Goal: Task Accomplishment & Management: Manage account settings

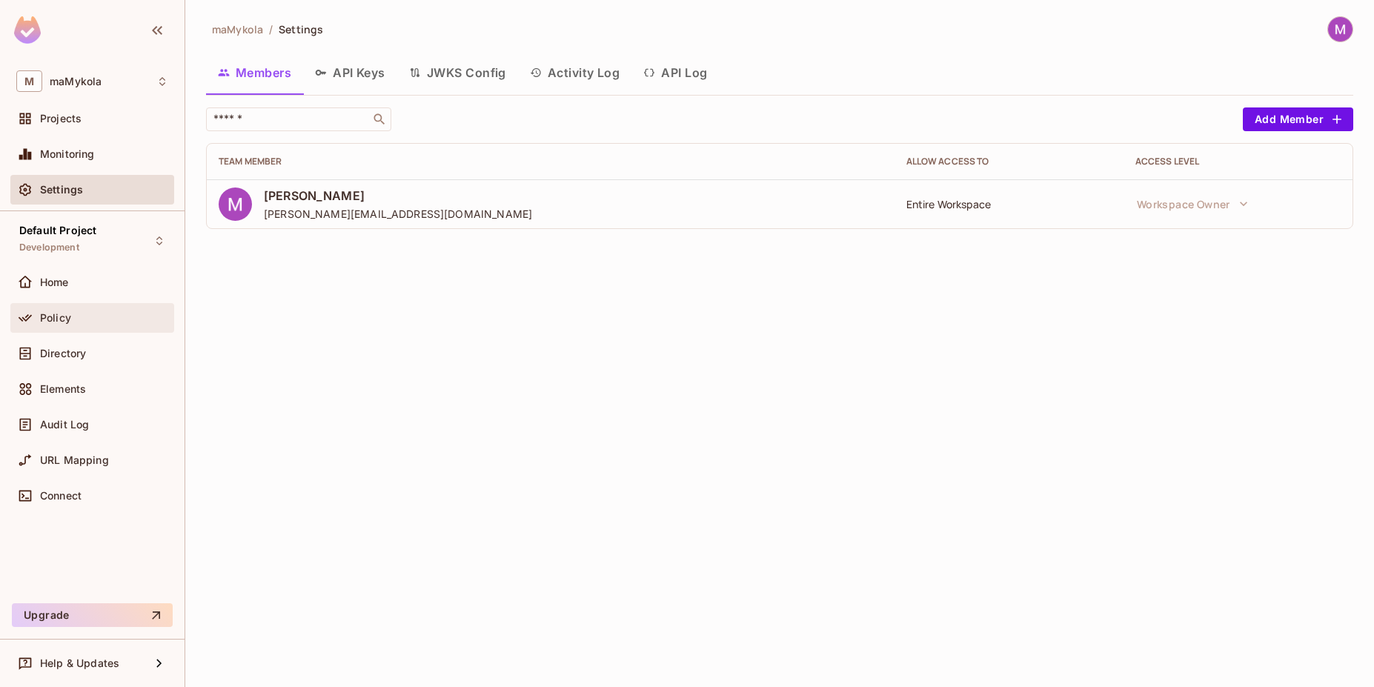
click at [68, 324] on div "Policy" at bounding box center [92, 318] width 152 height 18
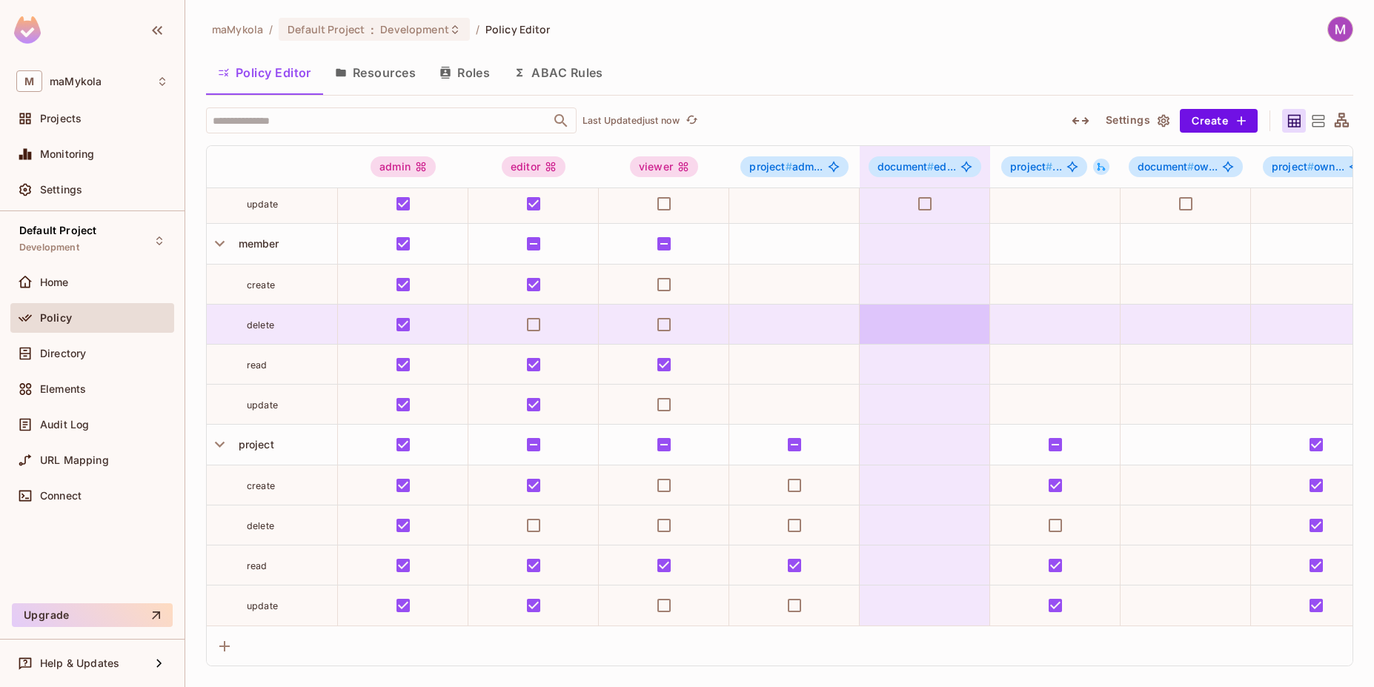
scroll to position [176, 0]
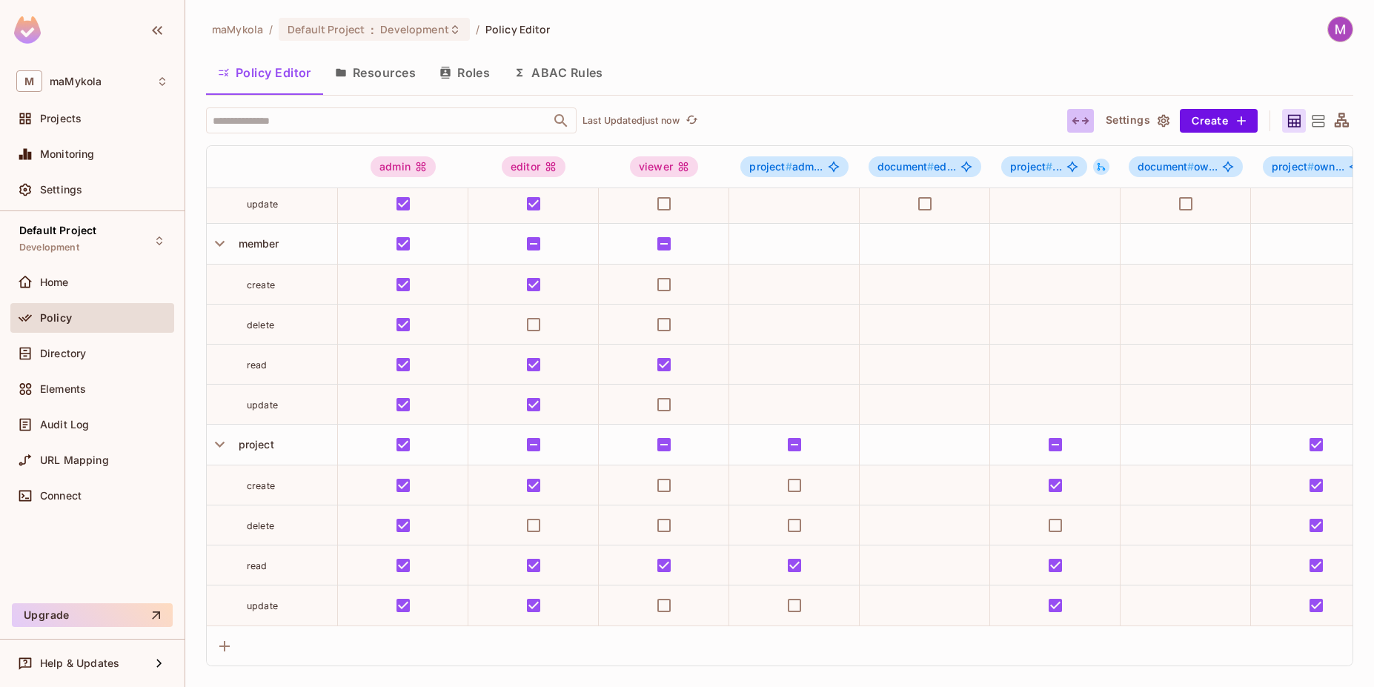
click at [1078, 122] on icon "button" at bounding box center [1081, 121] width 18 height 18
click at [1079, 122] on icon "button" at bounding box center [1081, 121] width 18 height 18
click at [1322, 116] on icon at bounding box center [1318, 121] width 19 height 19
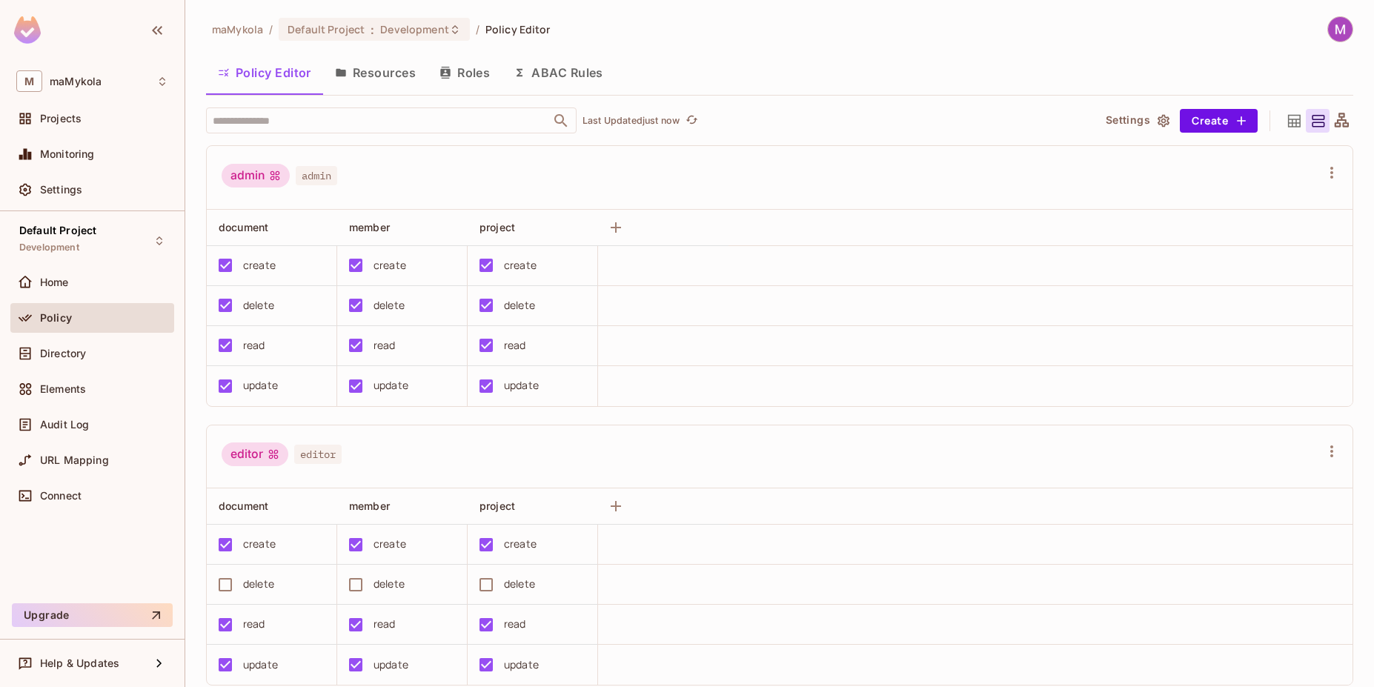
click at [1334, 125] on icon at bounding box center [1342, 121] width 19 height 19
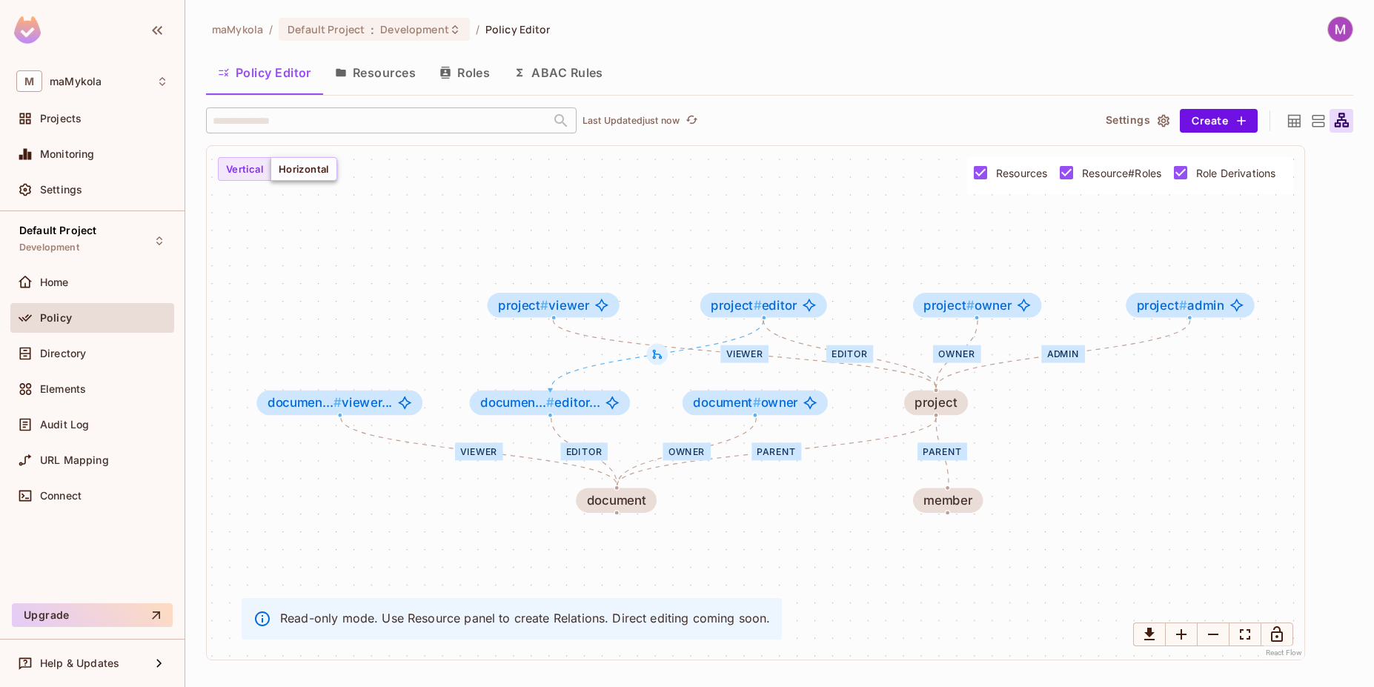
click at [297, 168] on button "Horizontal" at bounding box center [304, 169] width 67 height 24
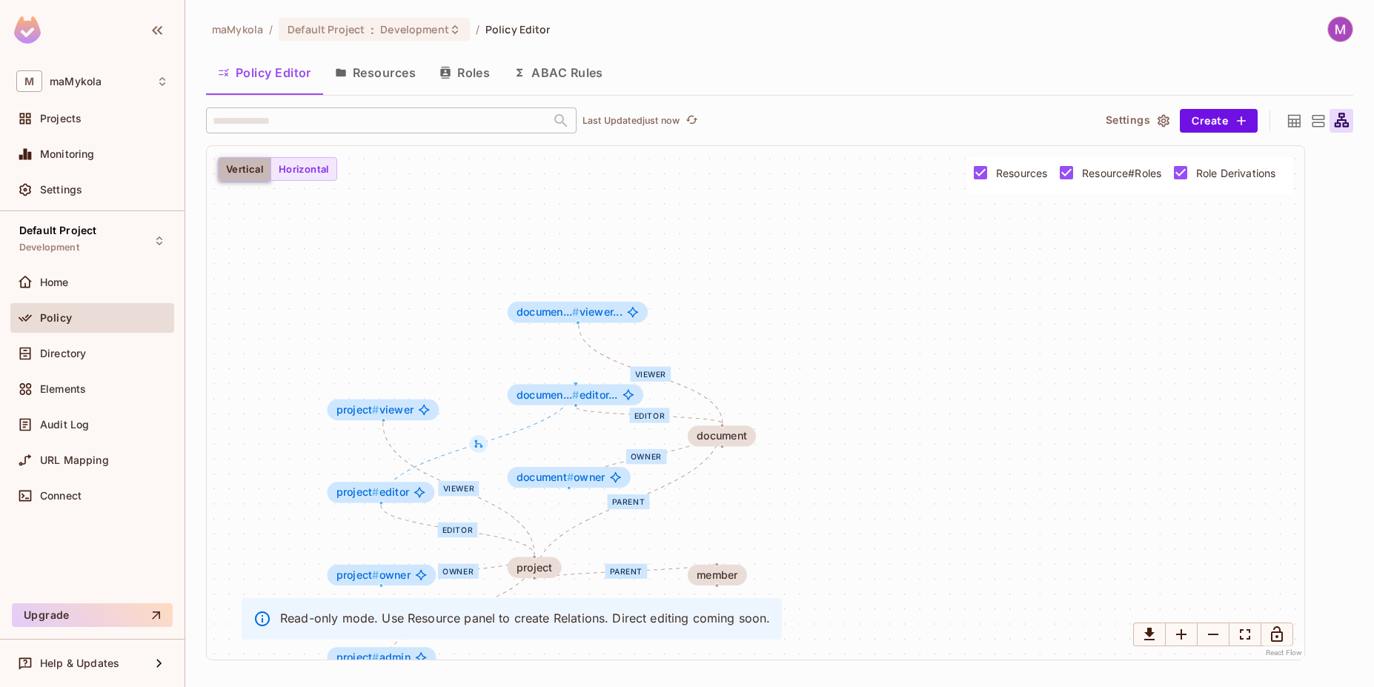
click at [239, 167] on button "Vertical" at bounding box center [244, 169] width 53 height 24
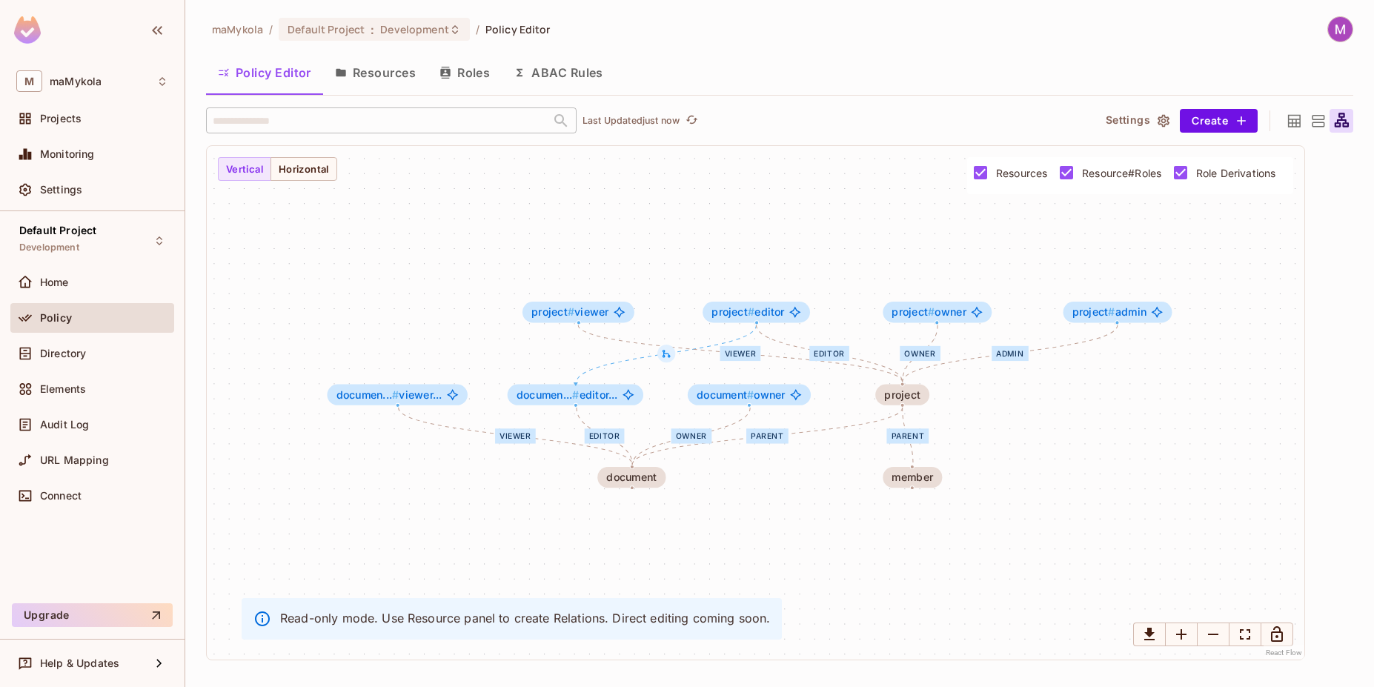
click at [385, 66] on button "Resources" at bounding box center [375, 72] width 105 height 37
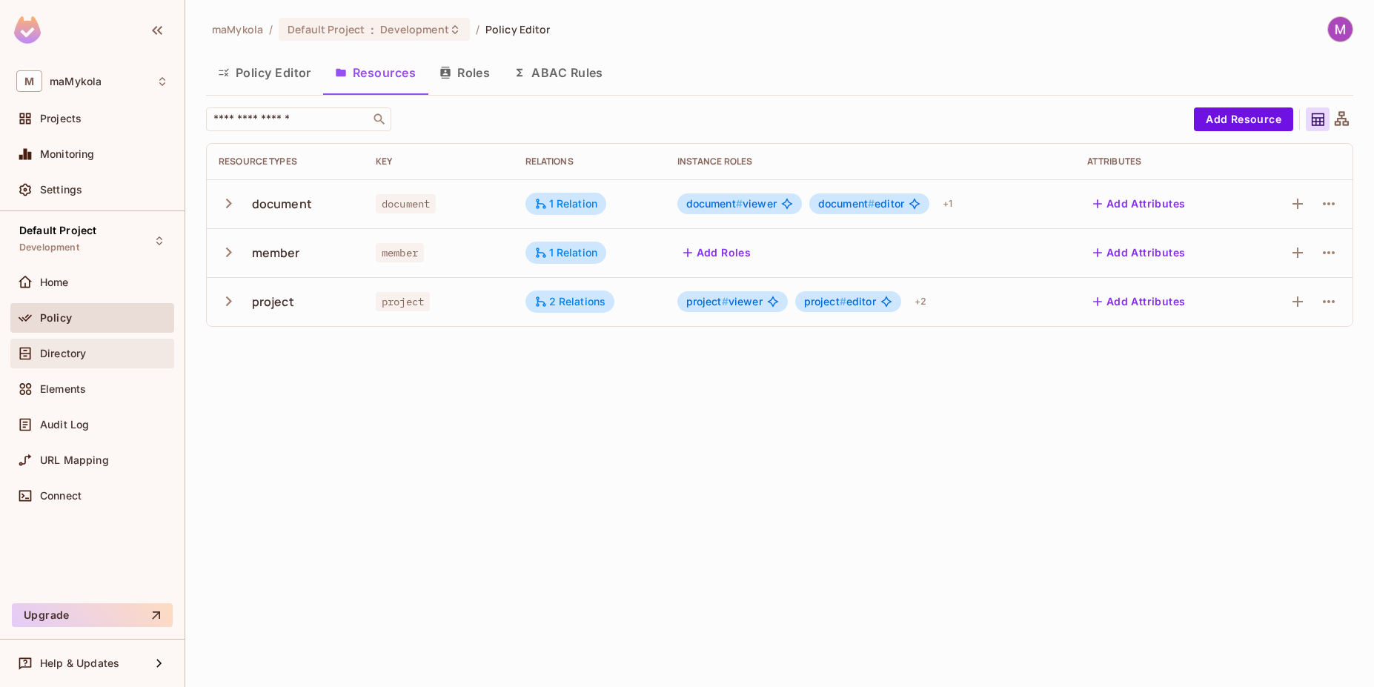
click at [71, 357] on span "Directory" at bounding box center [63, 354] width 46 height 12
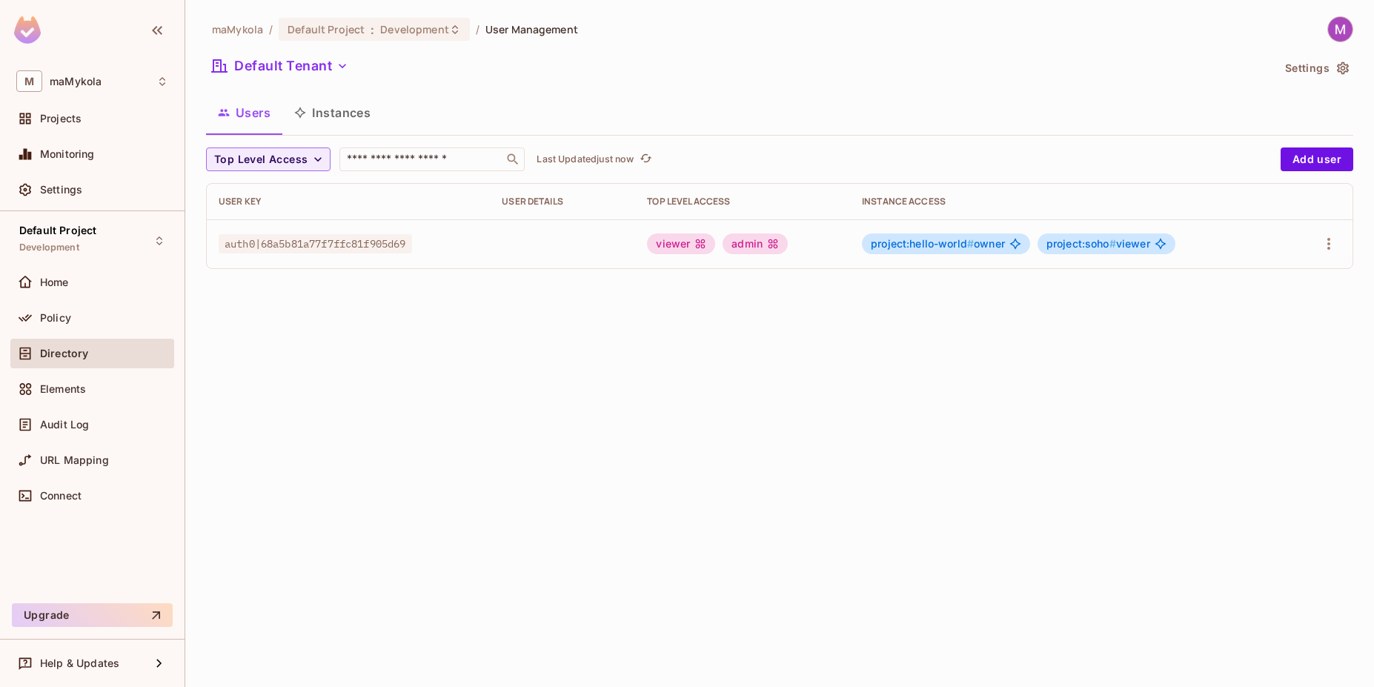
click at [957, 245] on span "project:hello-world #" at bounding box center [922, 243] width 103 height 13
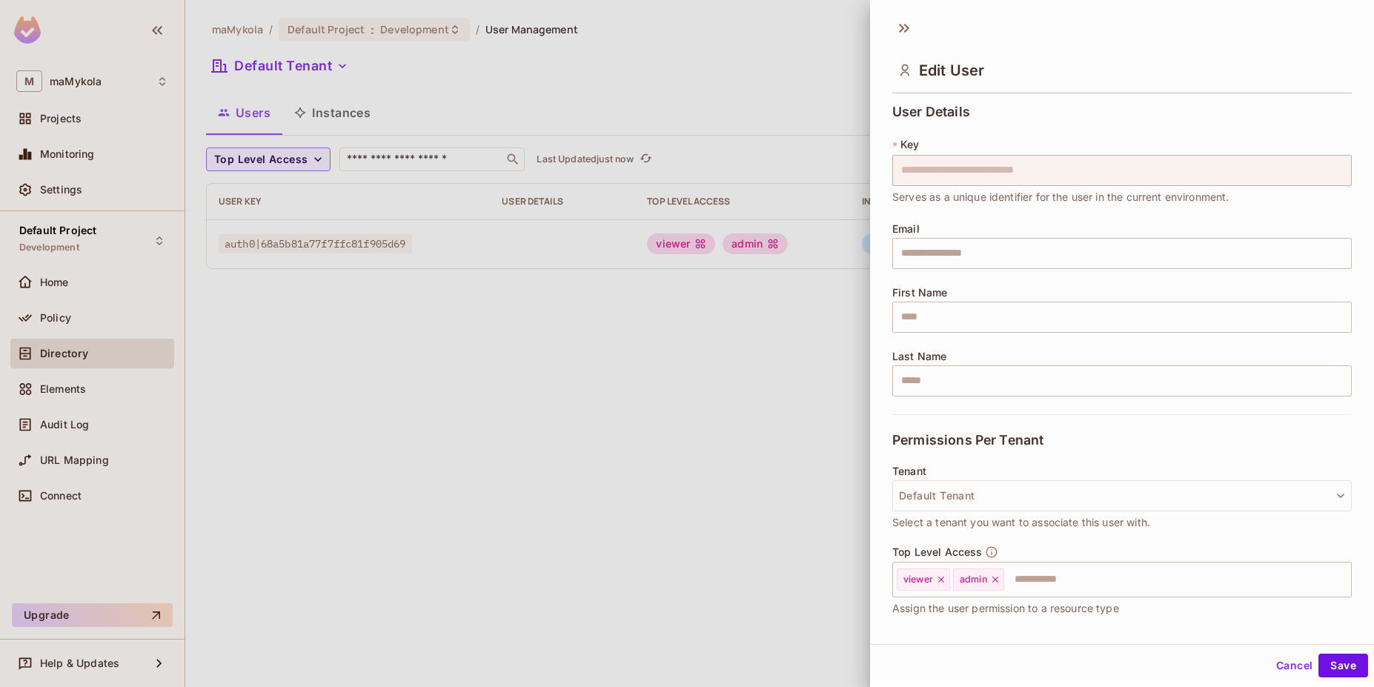
click at [720, 351] on div at bounding box center [687, 343] width 1374 height 687
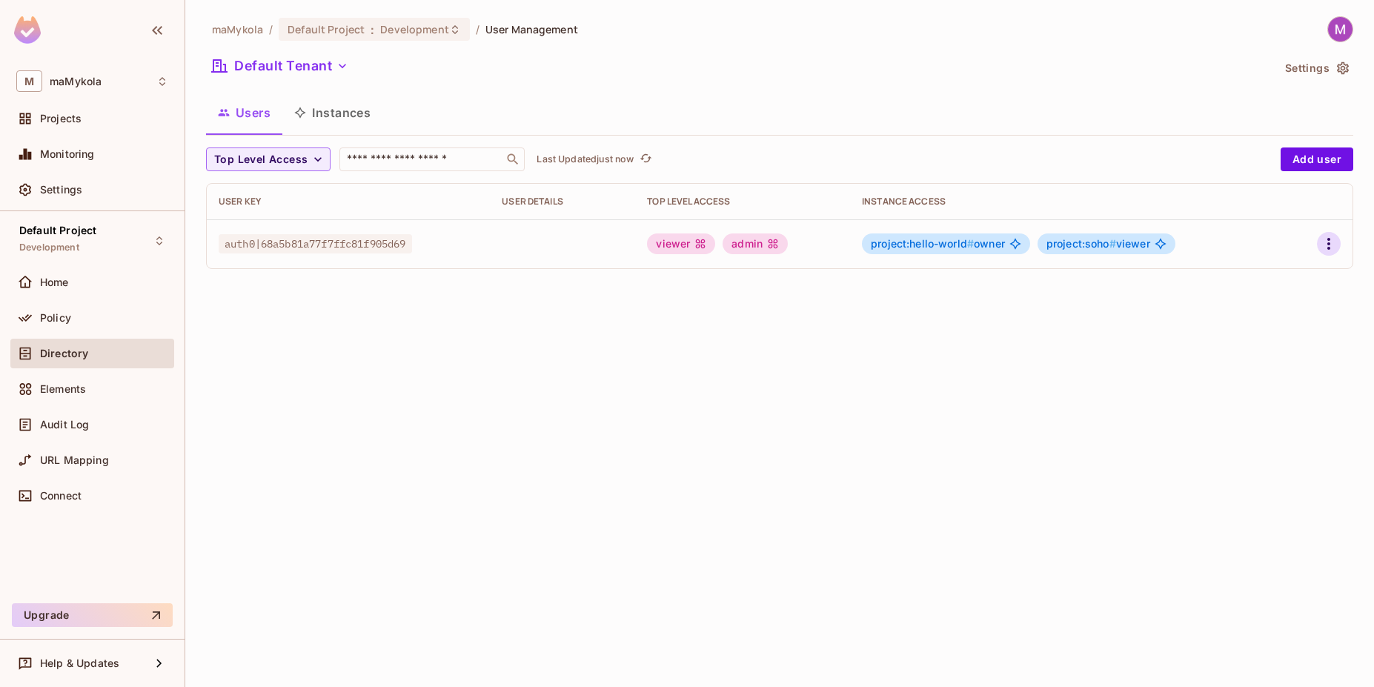
click at [1333, 245] on icon "button" at bounding box center [1329, 244] width 18 height 18
click at [1265, 278] on li "Edit" at bounding box center [1264, 278] width 131 height 33
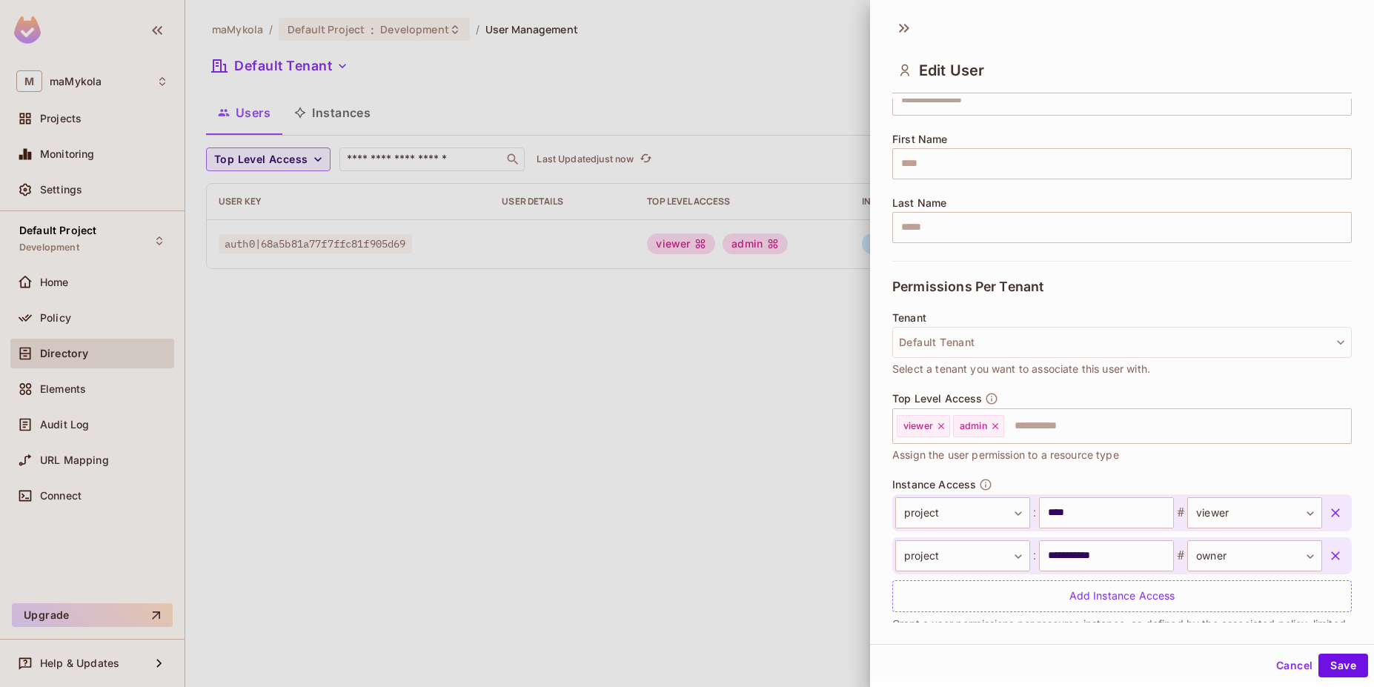
scroll to position [188, 0]
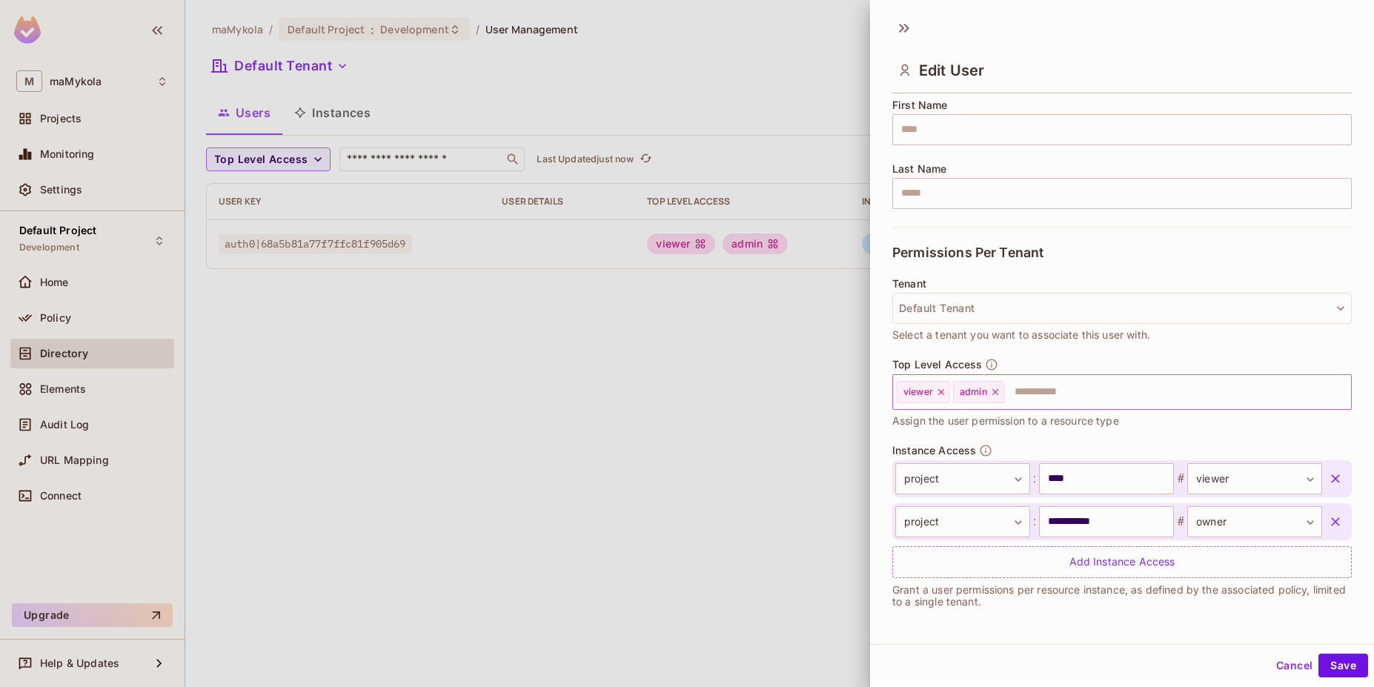
click at [989, 393] on div "admin" at bounding box center [978, 392] width 51 height 22
click at [994, 391] on icon at bounding box center [995, 392] width 10 height 10
drag, startPoint x: 935, startPoint y: 390, endPoint x: 942, endPoint y: 388, distance: 7.6
click at [936, 390] on div "viewer" at bounding box center [923, 392] width 53 height 22
click at [944, 389] on icon at bounding box center [941, 392] width 6 height 6
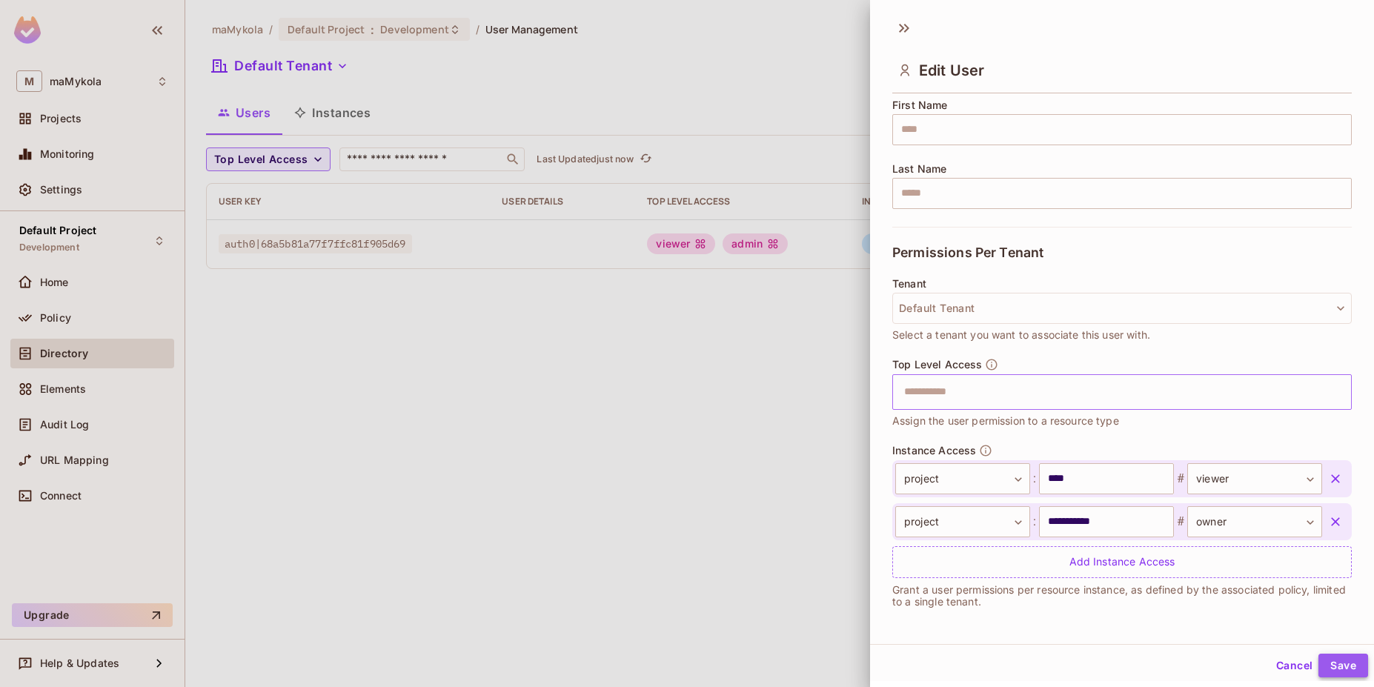
click at [1346, 664] on button "Save" at bounding box center [1344, 666] width 50 height 24
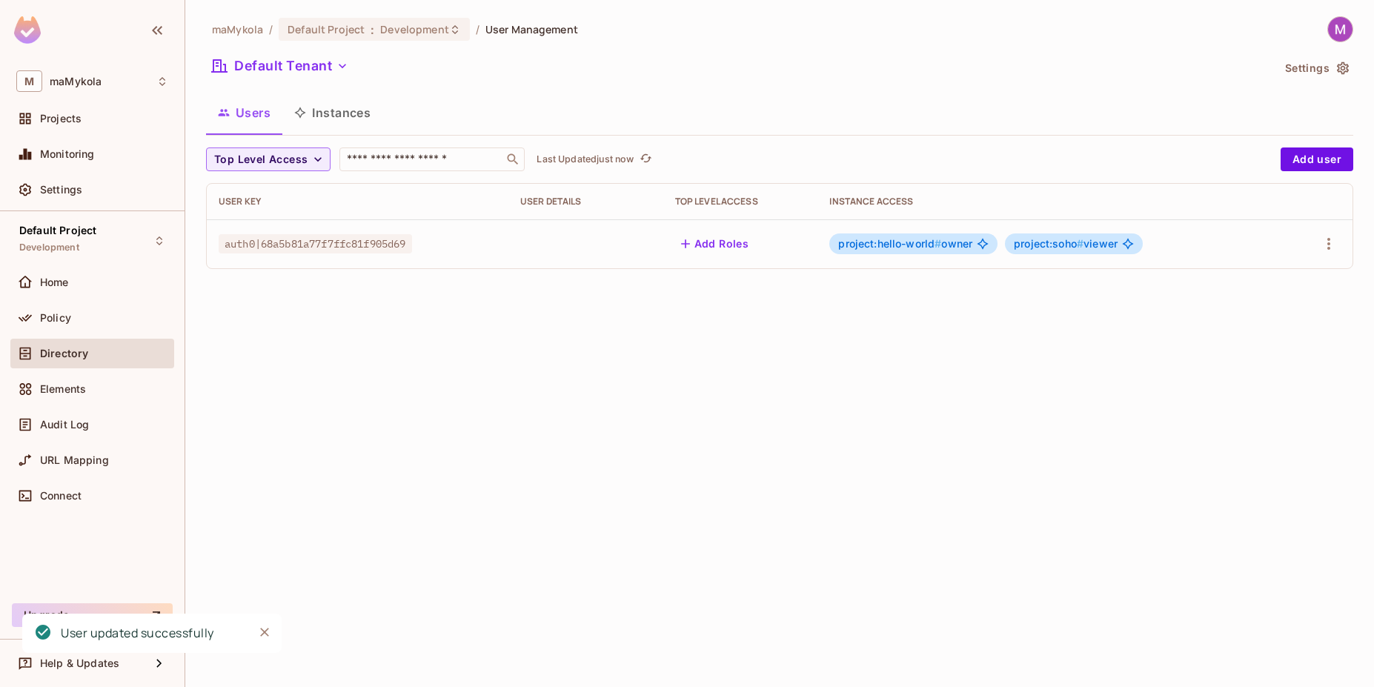
click at [801, 295] on div "maMykola / Default Project : Development / User Management Default Tenant Setti…" at bounding box center [779, 343] width 1189 height 687
drag, startPoint x: 938, startPoint y: 242, endPoint x: 954, endPoint y: 243, distance: 15.6
click at [954, 243] on span "project:hello-world # owner" at bounding box center [905, 244] width 134 height 12
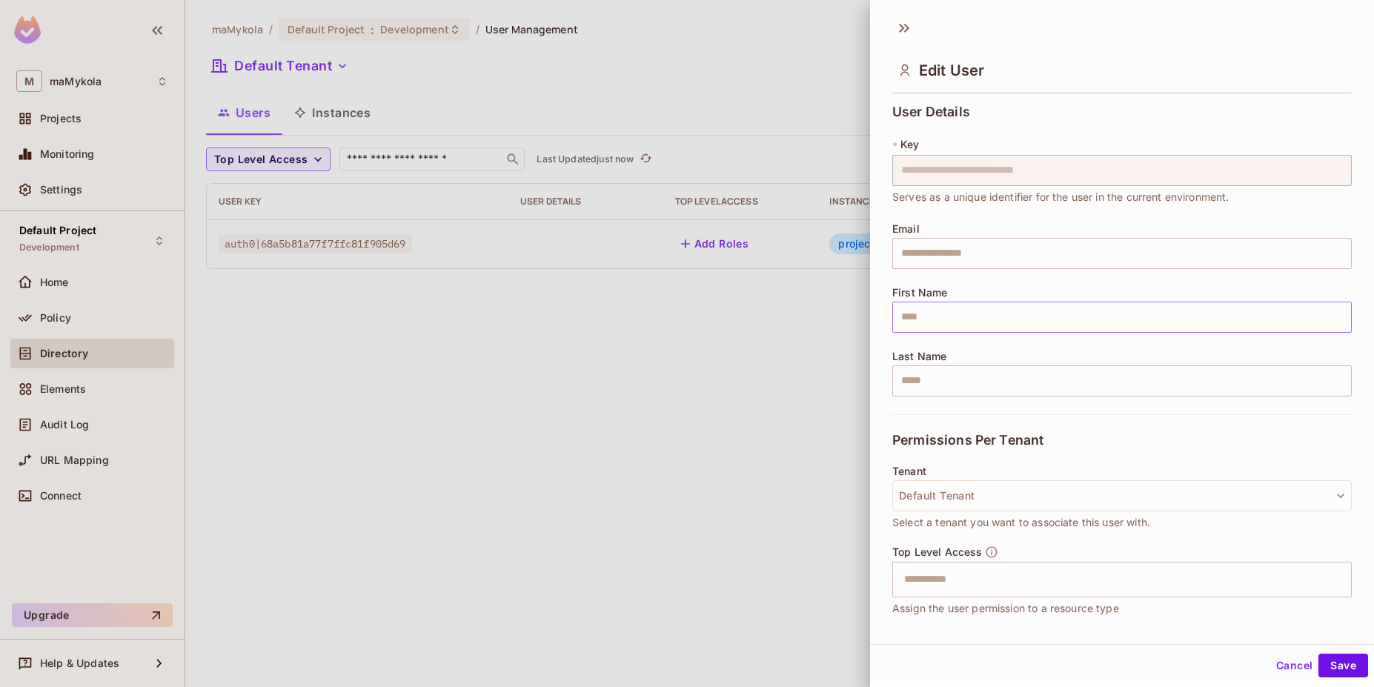
click at [934, 327] on input "text" at bounding box center [1123, 317] width 460 height 31
click at [739, 331] on div at bounding box center [687, 343] width 1374 height 687
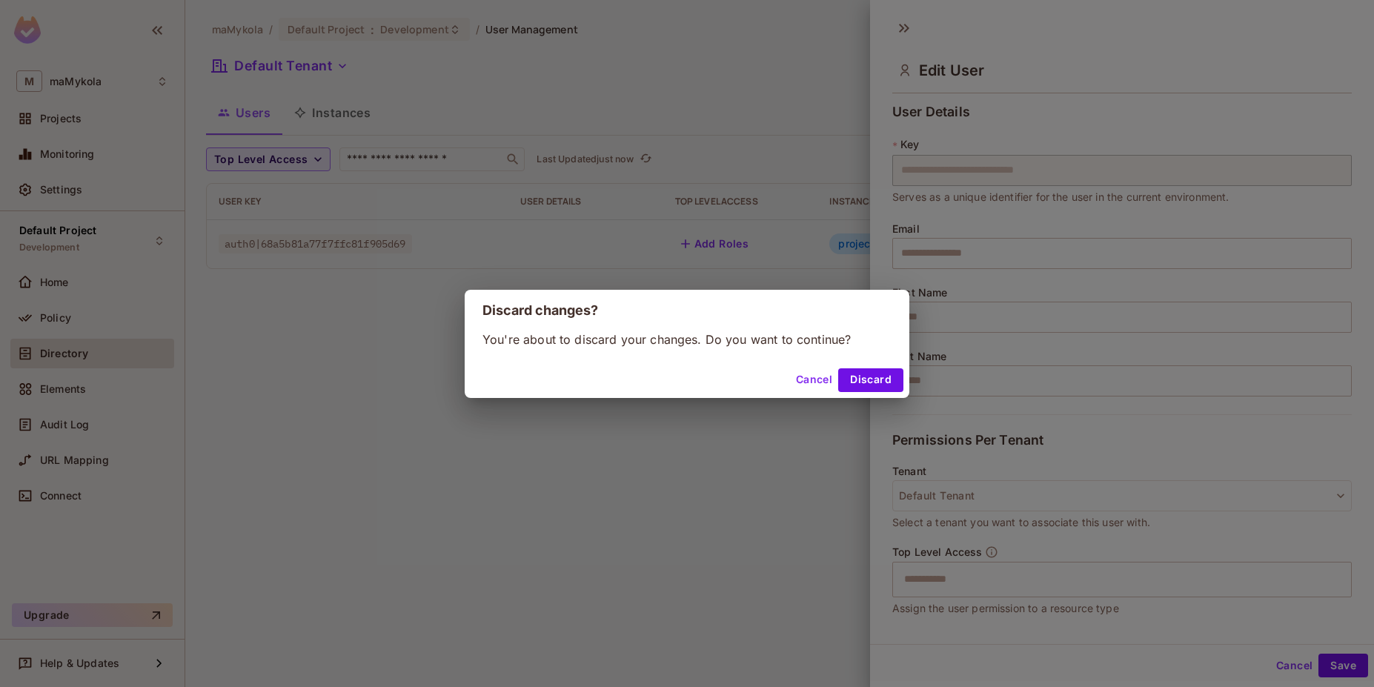
click at [816, 381] on button "Cancel" at bounding box center [814, 380] width 48 height 24
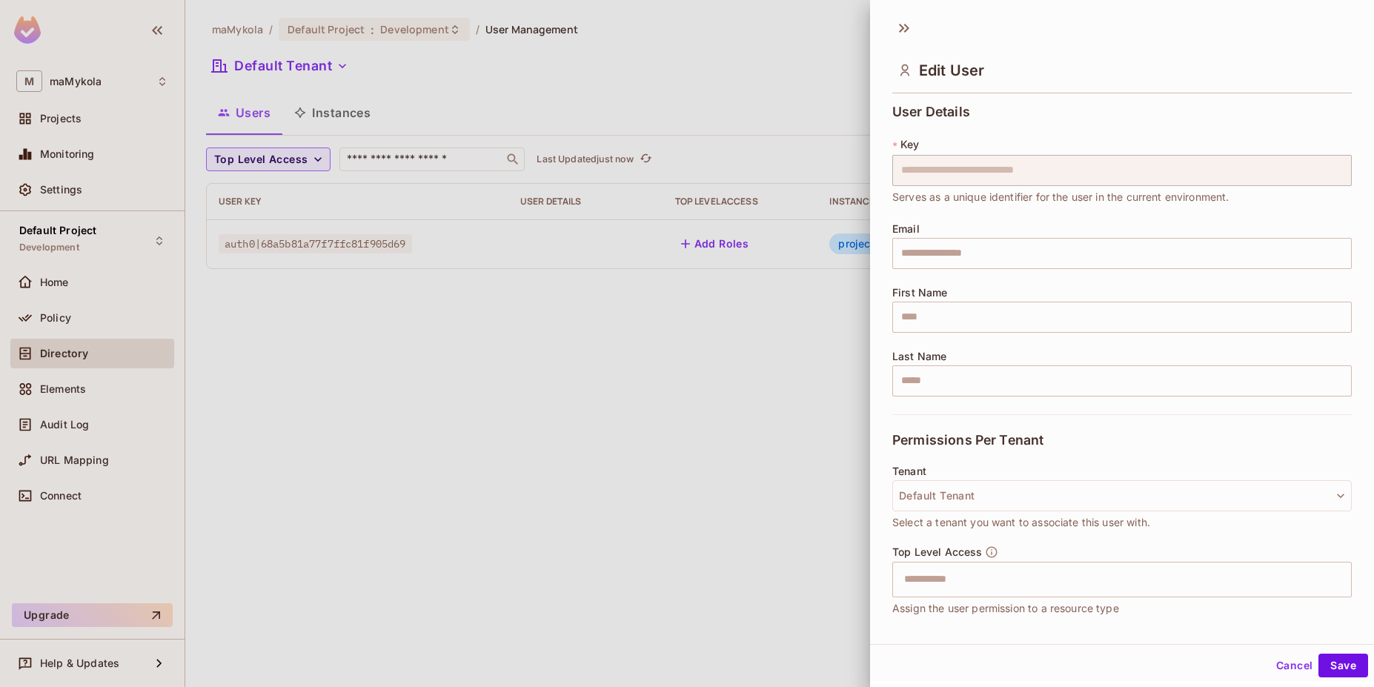
click at [1289, 663] on button "Cancel" at bounding box center [1295, 666] width 48 height 24
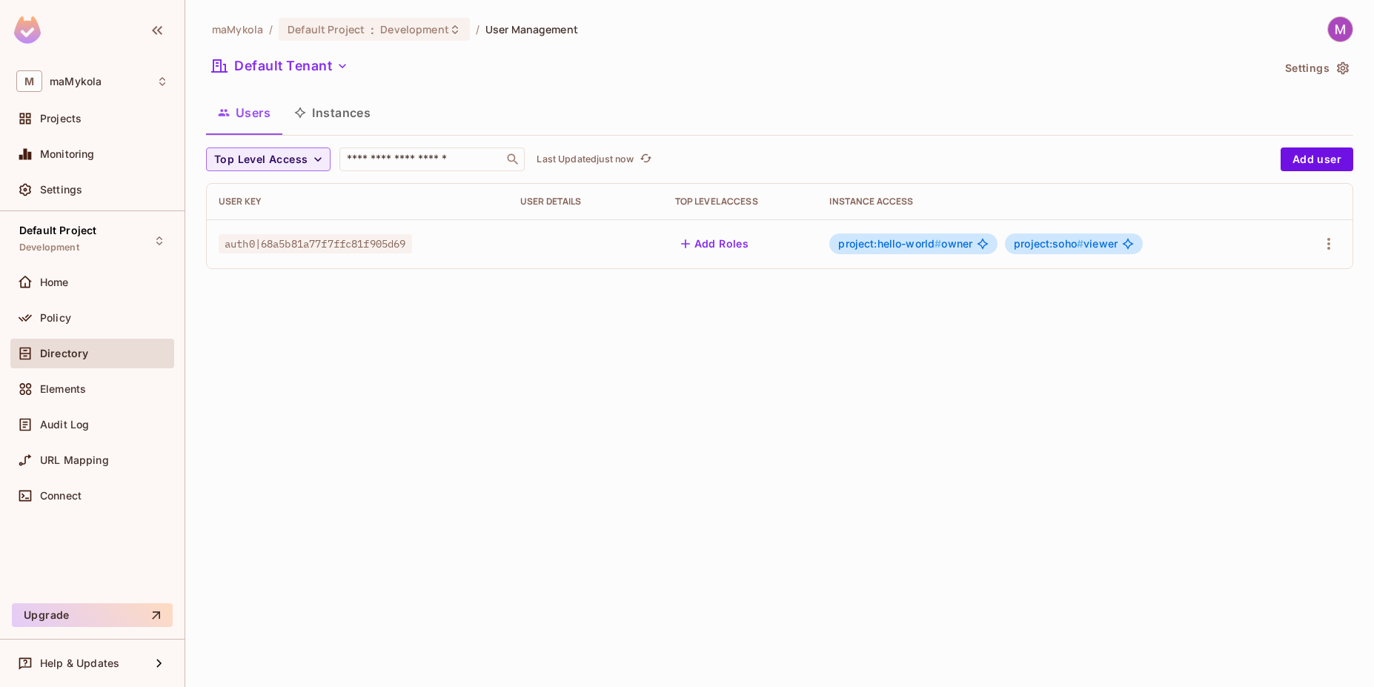
click at [787, 420] on div "maMykola / Default Project : Development / User Management Default Tenant Setti…" at bounding box center [779, 343] width 1189 height 687
click at [53, 297] on div "Home" at bounding box center [92, 283] width 164 height 30
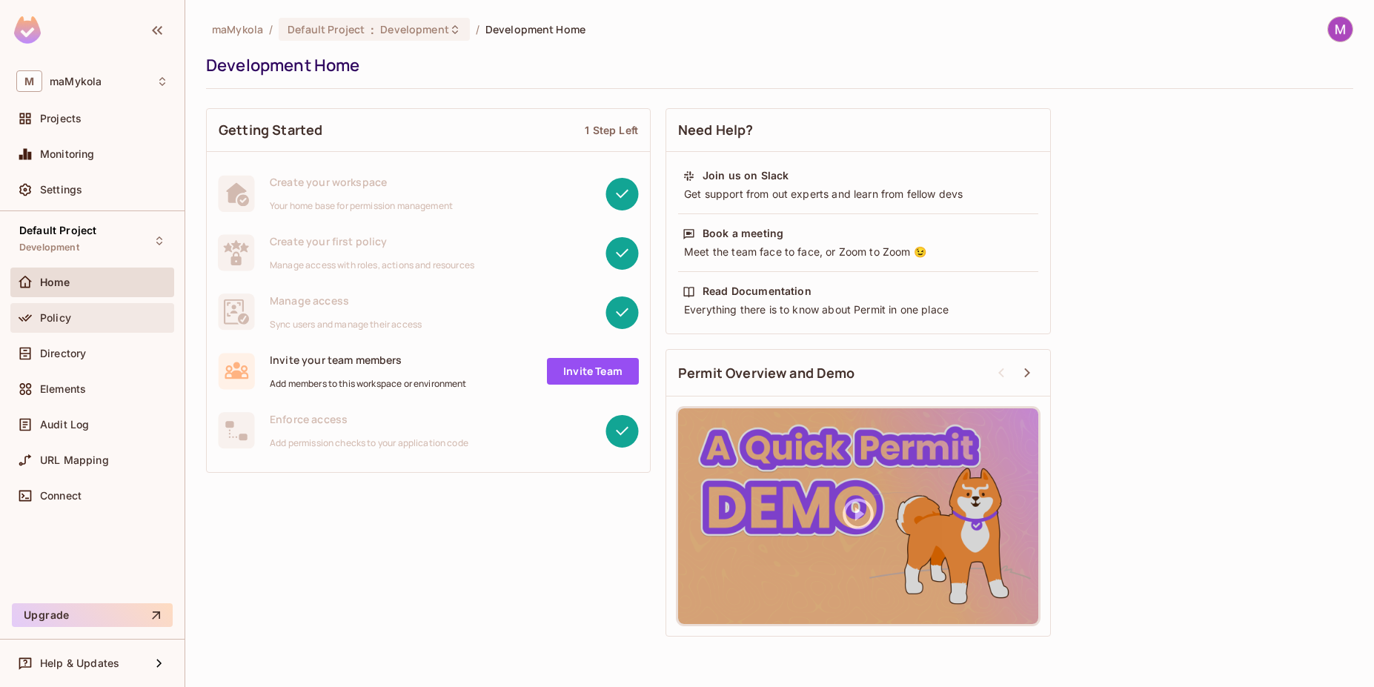
click at [70, 325] on div "Policy" at bounding box center [92, 318] width 152 height 18
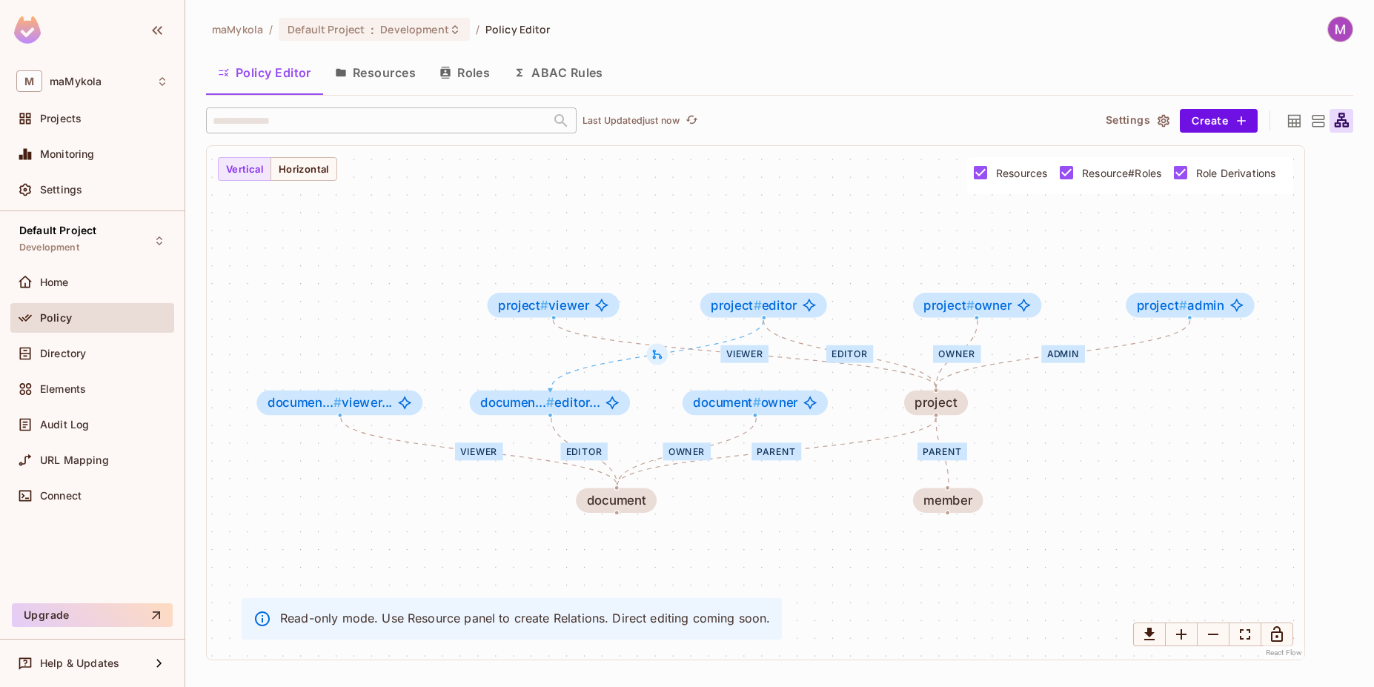
click at [1314, 119] on icon at bounding box center [1318, 121] width 19 height 19
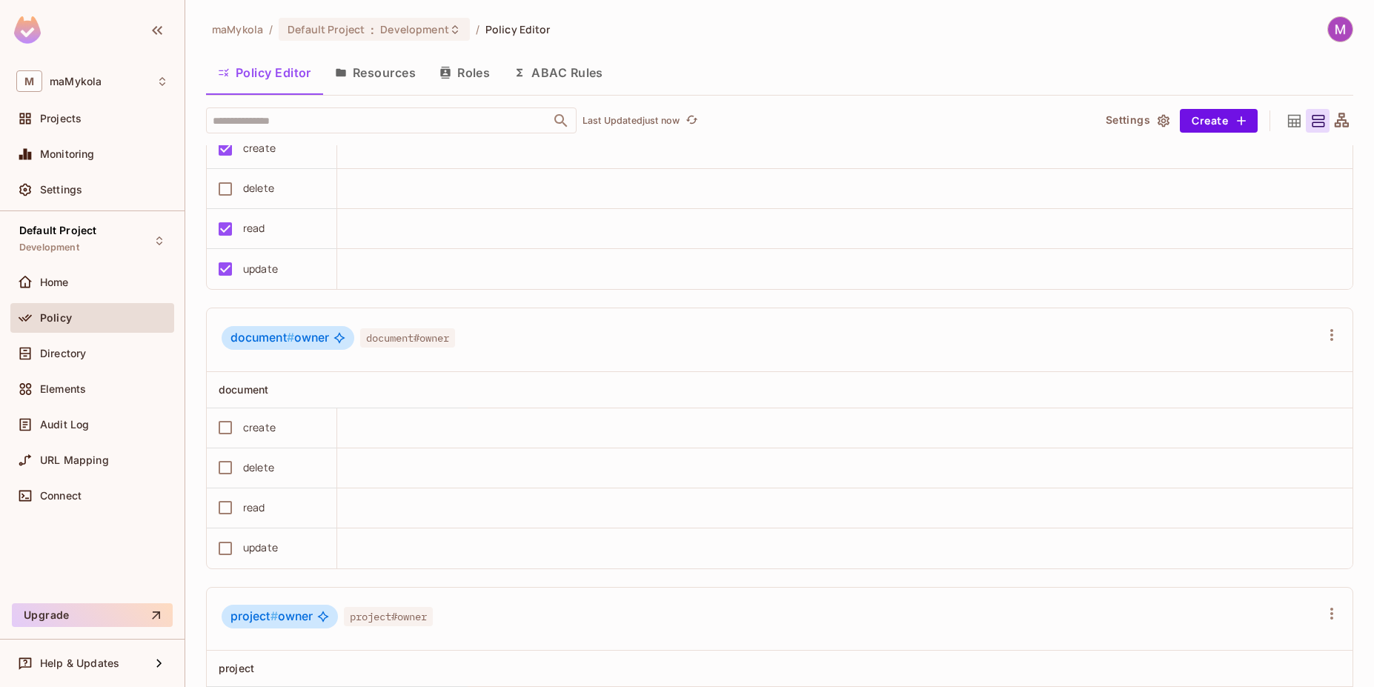
scroll to position [1779, 0]
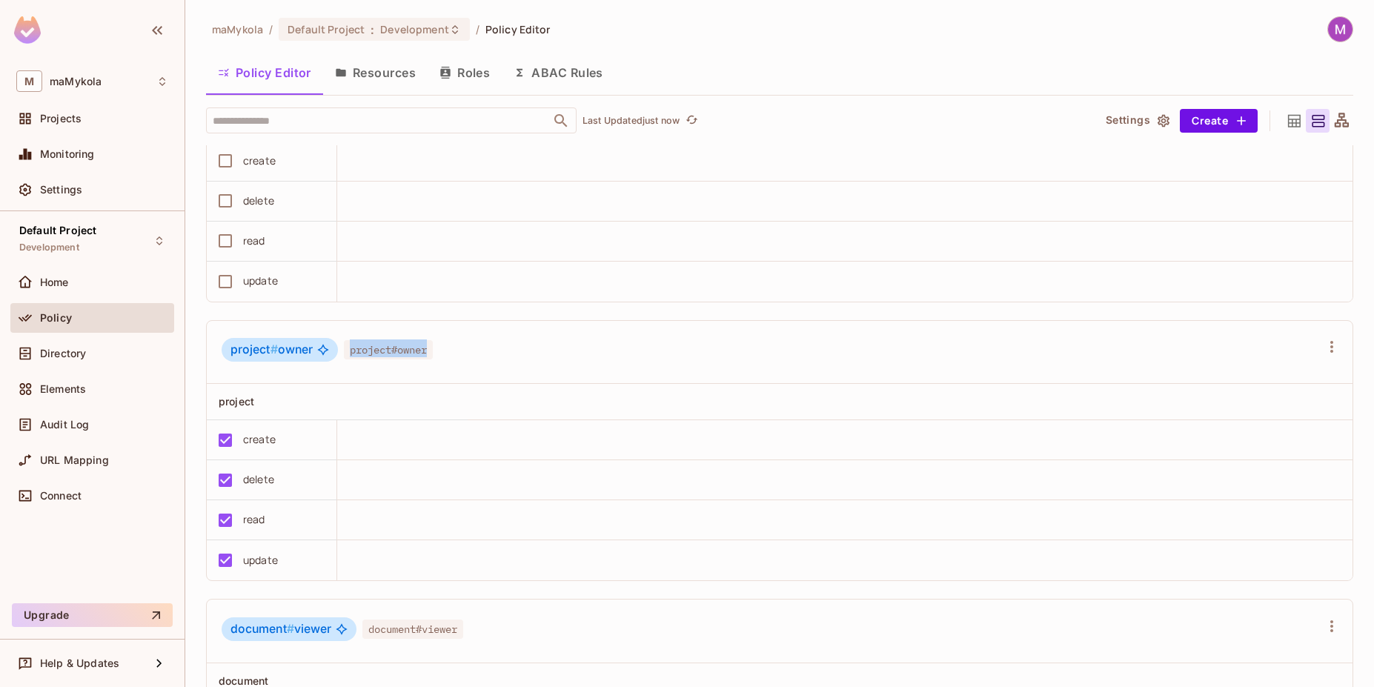
drag, startPoint x: 345, startPoint y: 350, endPoint x: 451, endPoint y: 350, distance: 106.0
click at [451, 350] on div "project # owner project#owner" at bounding box center [771, 352] width 1099 height 28
click at [560, 357] on div "project # owner project#owner" at bounding box center [771, 352] width 1099 height 28
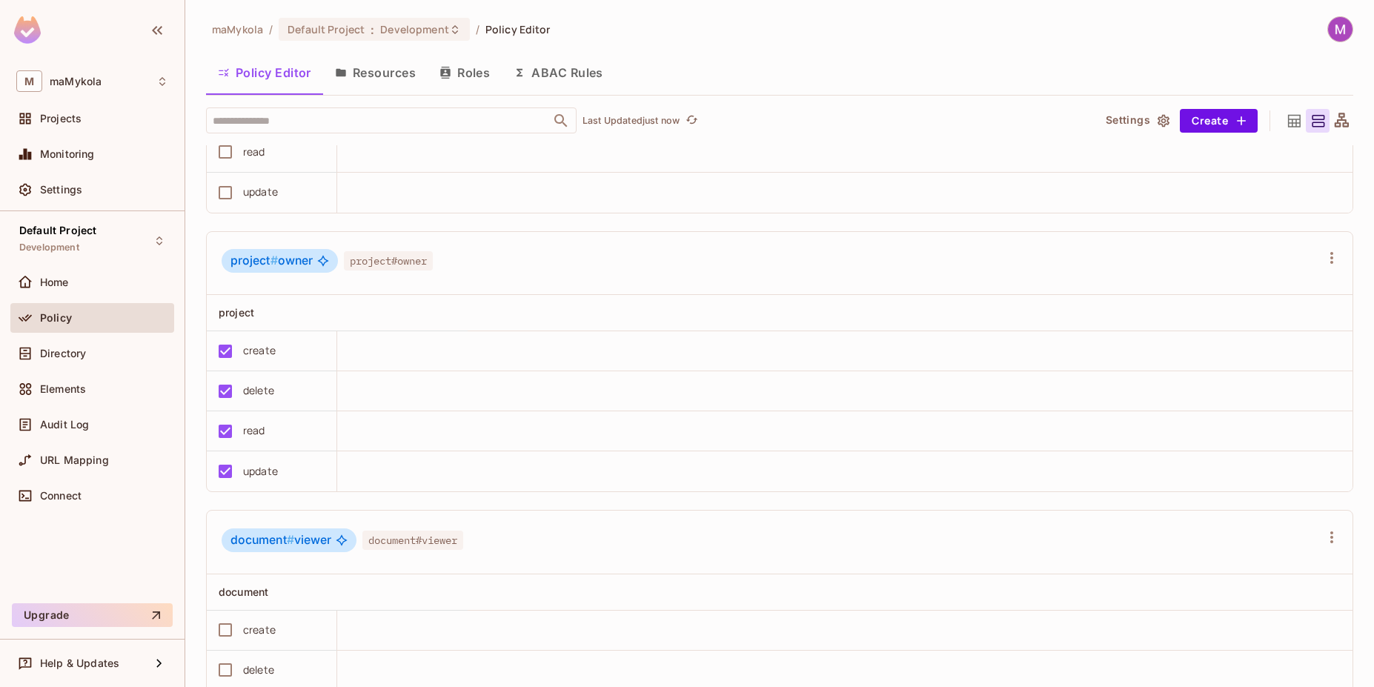
click at [292, 261] on span "project # owner" at bounding box center [272, 261] width 82 height 15
click at [259, 266] on span "project #" at bounding box center [254, 261] width 47 height 14
click at [1323, 251] on icon "button" at bounding box center [1332, 258] width 18 height 18
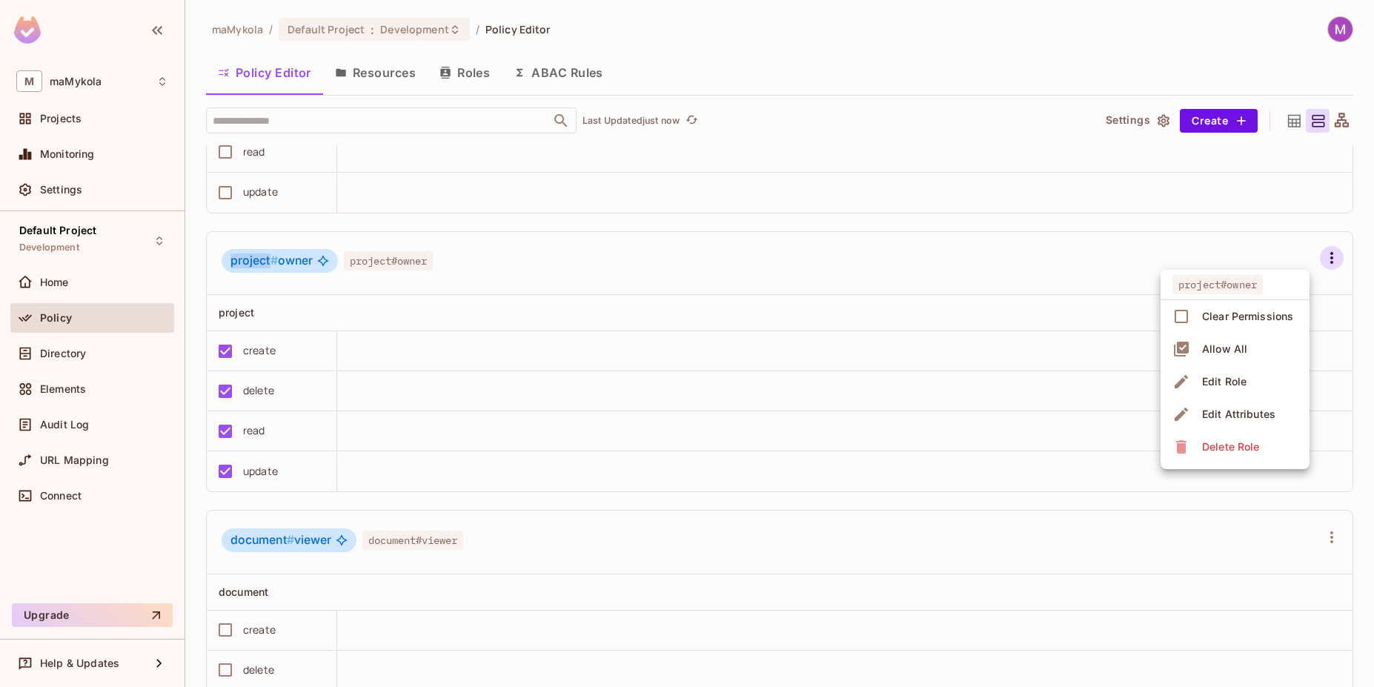
click at [1251, 384] on li "Edit Role" at bounding box center [1235, 381] width 149 height 33
